Goal: Obtain resource: Download file/media

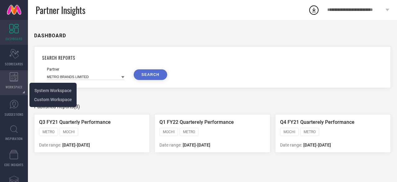
click at [11, 85] on span "WORKSPACE" at bounding box center [14, 86] width 17 height 5
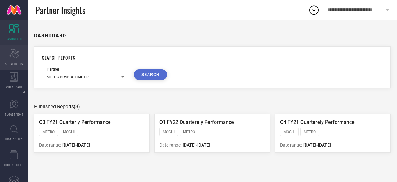
click at [18, 63] on span "SCORECARDS" at bounding box center [14, 63] width 18 height 5
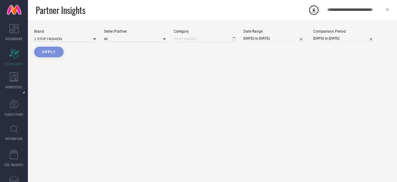
type input "All"
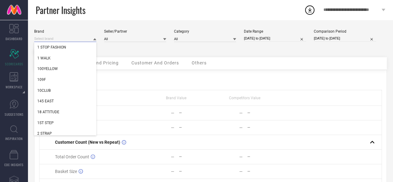
click at [72, 38] on input at bounding box center [65, 38] width 62 height 7
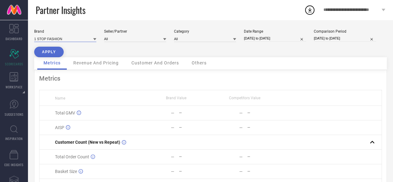
click at [82, 36] on input at bounding box center [65, 38] width 62 height 7
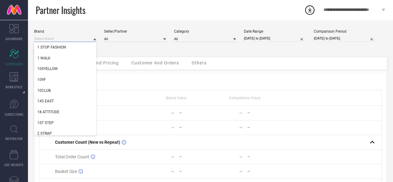
click at [82, 36] on input at bounding box center [65, 38] width 62 height 7
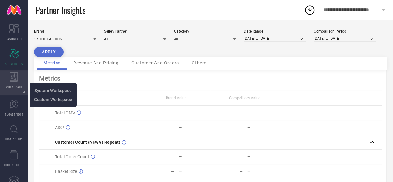
click at [16, 83] on div "WORKSPACE" at bounding box center [14, 82] width 28 height 25
click at [44, 89] on span "System Workspace" at bounding box center [52, 90] width 37 height 5
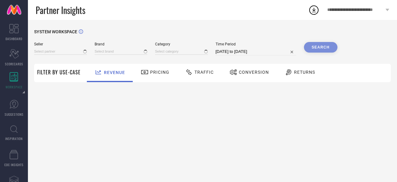
type input "All"
type input "1 STOP FASHION"
type input "All"
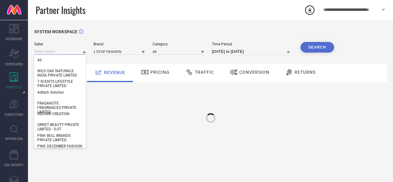
click at [54, 49] on input at bounding box center [60, 51] width 52 height 7
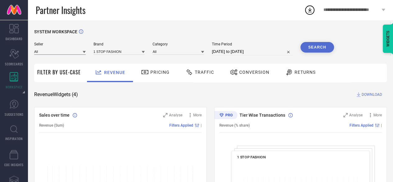
click at [54, 49] on input at bounding box center [60, 51] width 52 height 7
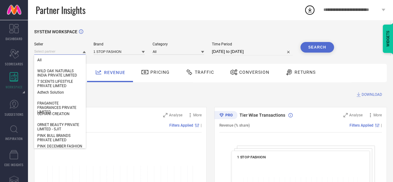
click at [54, 49] on input at bounding box center [60, 51] width 52 height 7
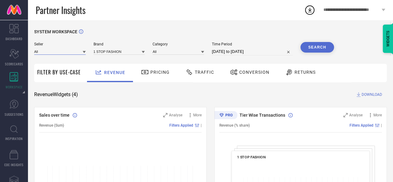
click at [54, 49] on input at bounding box center [60, 51] width 52 height 7
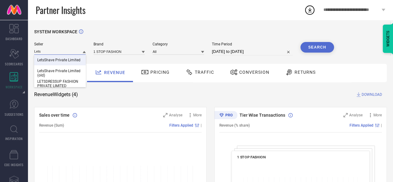
type input "Lets"
click at [55, 59] on span "LetsShave Private Limited" at bounding box center [58, 60] width 43 height 4
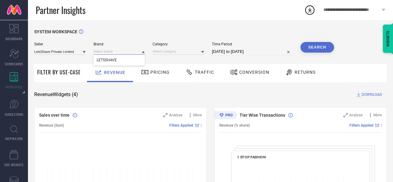
click at [110, 51] on input at bounding box center [119, 51] width 52 height 7
click at [143, 52] on icon at bounding box center [143, 52] width 3 height 2
click at [138, 57] on div "LETSSHAVE" at bounding box center [119, 60] width 52 height 11
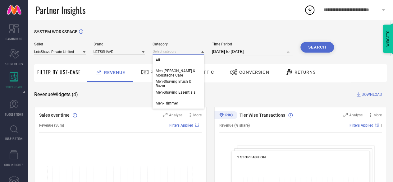
click at [168, 51] on input at bounding box center [178, 51] width 52 height 7
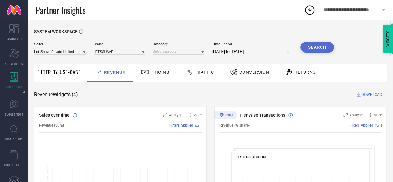
click at [203, 52] on icon at bounding box center [202, 52] width 3 height 2
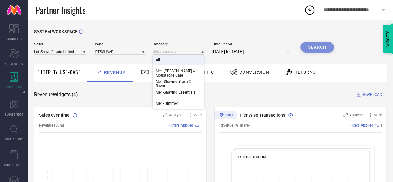
click at [195, 58] on div "All" at bounding box center [178, 60] width 52 height 11
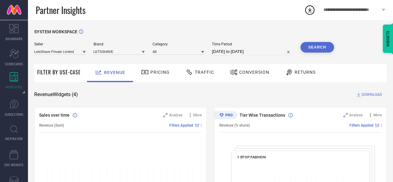
select select "6"
select select "2025"
select select "7"
select select "2025"
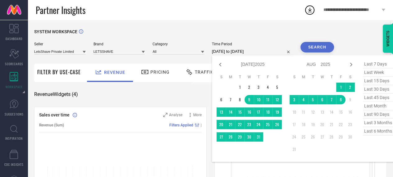
click at [254, 51] on input "[DATE] to [DATE]" at bounding box center [252, 51] width 81 height 7
click at [218, 63] on icon at bounding box center [219, 64] width 7 height 7
select select "5"
select select "2025"
select select "6"
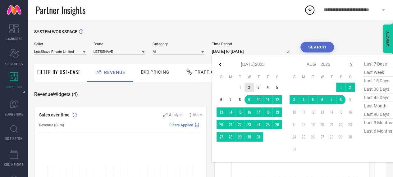
select select "2025"
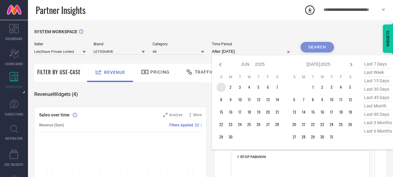
click at [222, 89] on td "1" at bounding box center [220, 87] width 9 height 9
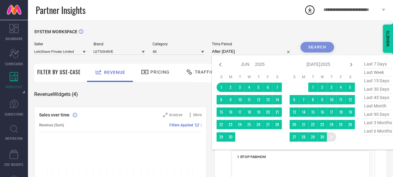
type input "[DATE] to [DATE]"
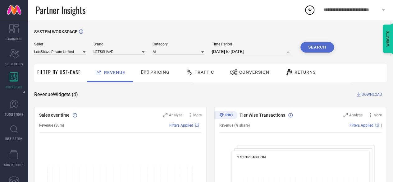
click at [316, 46] on button "Search" at bounding box center [317, 47] width 34 height 11
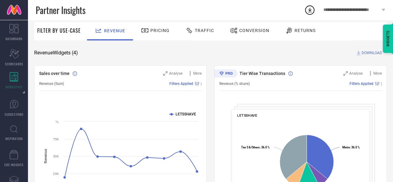
scroll to position [42, 0]
click at [367, 52] on span "DOWNLOAD" at bounding box center [371, 52] width 20 height 6
